Goal: Task Accomplishment & Management: Use online tool/utility

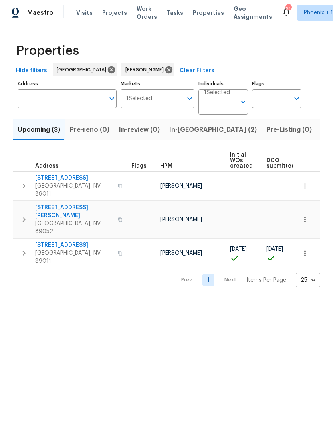
click at [183, 127] on span "In-[GEOGRAPHIC_DATA] (2)" at bounding box center [212, 129] width 87 height 11
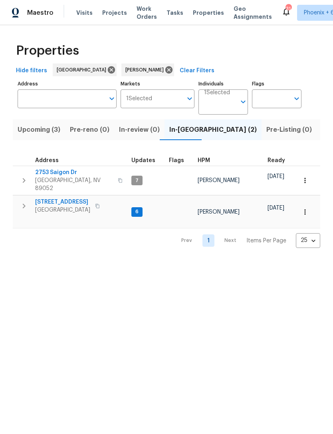
click at [73, 198] on span "[STREET_ADDRESS]" at bounding box center [62, 202] width 55 height 8
click at [224, 0] on div "Maestro Visits Projects Work Orders Tasks Properties Geo Assignments 31 [GEOGRA…" at bounding box center [166, 12] width 333 height 25
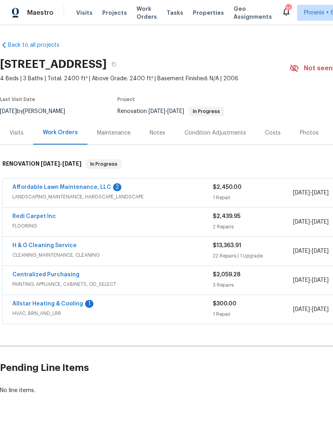
click at [84, 189] on link "Affordable Lawn Maintenance, LLC" at bounding box center [61, 188] width 99 height 6
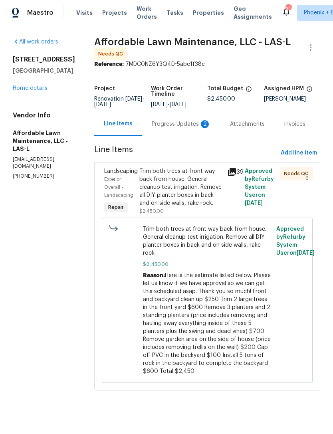
click at [195, 192] on div "Trim both trees at front way back from house. General cleanup test irrigation. …" at bounding box center [180, 187] width 83 height 40
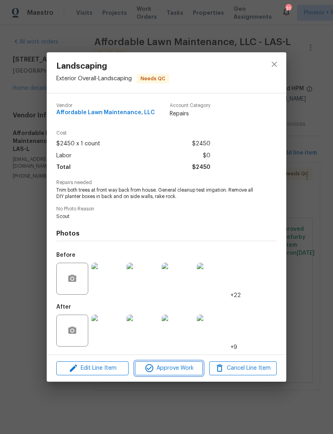
click at [186, 367] on span "Approve Work" at bounding box center [168, 369] width 63 height 10
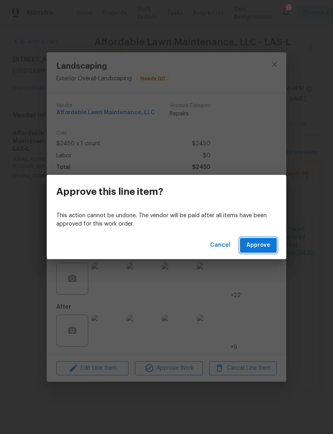
click at [268, 243] on span "Approve" at bounding box center [258, 246] width 24 height 10
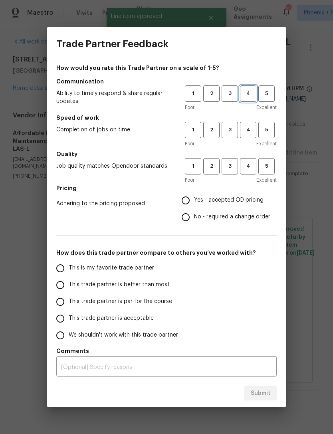
click at [249, 93] on span "4" at bounding box center [248, 93] width 15 height 9
click at [255, 130] on span "4" at bounding box center [248, 129] width 15 height 9
click at [253, 165] on span "4" at bounding box center [248, 166] width 15 height 9
click at [192, 200] on input "Yes - accepted OD pricing" at bounding box center [185, 200] width 17 height 17
radio input "true"
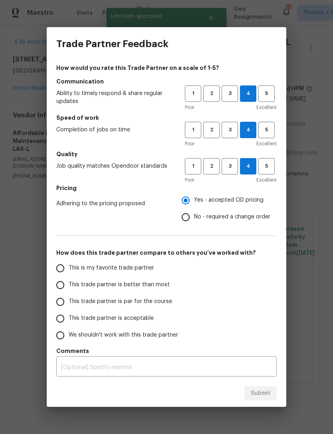
click at [62, 285] on input "This trade partner is better than most" at bounding box center [60, 285] width 17 height 17
click at [261, 398] on span "Submit" at bounding box center [261, 394] width 20 height 10
radio input "true"
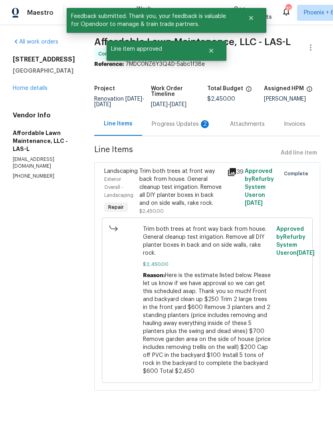
click at [44, 91] on link "Home details" at bounding box center [30, 88] width 35 height 6
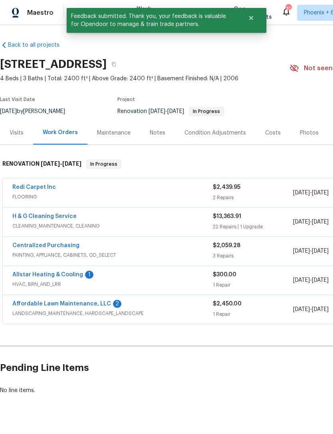
click at [48, 219] on link "H & G Cleaning Service" at bounding box center [44, 217] width 64 height 6
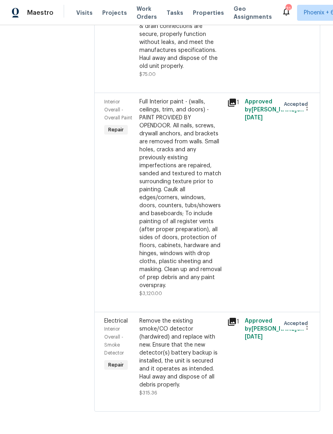
scroll to position [2621, 0]
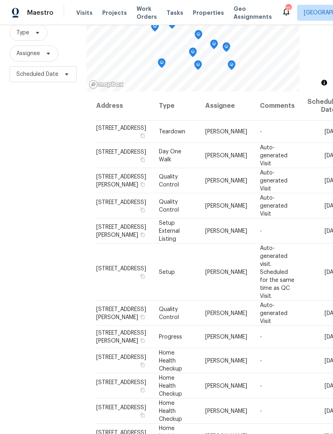
scroll to position [77, 0]
